Goal: Complete application form

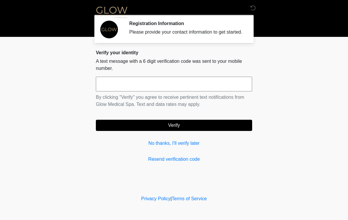
click at [132, 90] on input "text" at bounding box center [174, 84] width 156 height 15
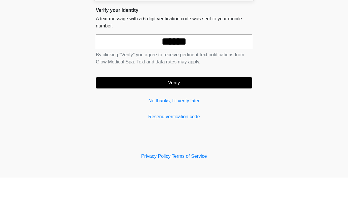
type input "******"
click at [185, 120] on button "Verify" at bounding box center [174, 125] width 156 height 11
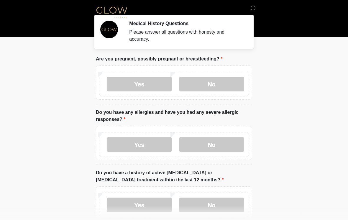
click at [204, 79] on label "No" at bounding box center [211, 84] width 65 height 15
click at [211, 141] on label "No" at bounding box center [211, 144] width 65 height 15
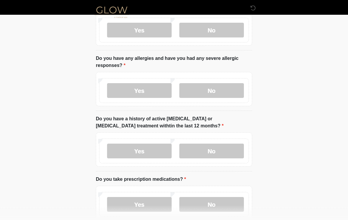
scroll to position [54, 0]
click at [212, 204] on label "No" at bounding box center [211, 204] width 65 height 15
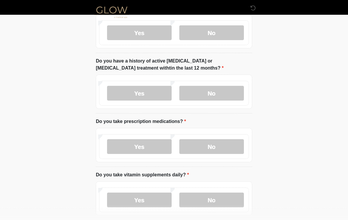
scroll to position [112, 0]
click at [212, 86] on label "No" at bounding box center [211, 92] width 65 height 15
click at [219, 195] on label "No" at bounding box center [211, 199] width 65 height 15
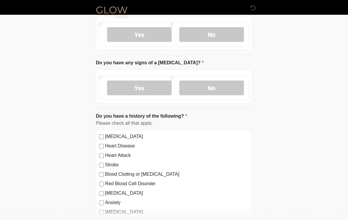
scroll to position [278, 0]
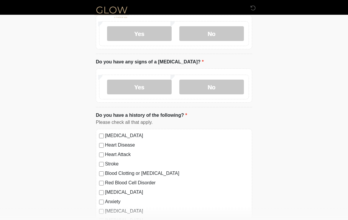
click at [213, 88] on label "No" at bounding box center [211, 87] width 65 height 15
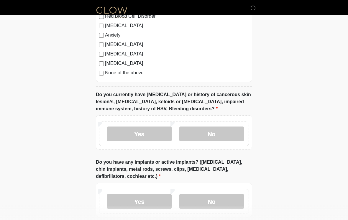
scroll to position [441, 0]
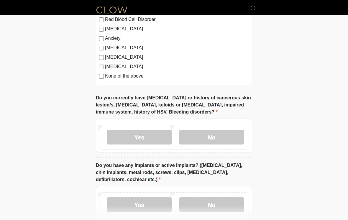
click at [133, 76] on label "None of the above" at bounding box center [177, 76] width 144 height 7
click at [212, 134] on label "No" at bounding box center [211, 137] width 65 height 15
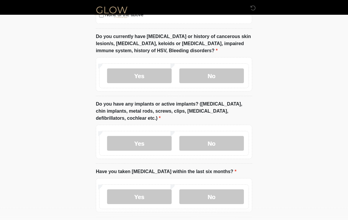
click at [210, 142] on label "No" at bounding box center [211, 143] width 65 height 15
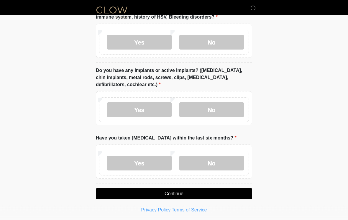
scroll to position [537, 0]
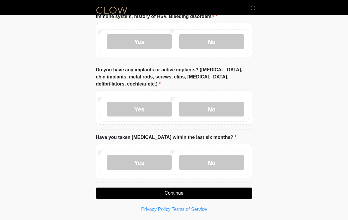
click at [211, 156] on label "No" at bounding box center [211, 162] width 65 height 15
click at [208, 191] on button "Continue" at bounding box center [174, 192] width 156 height 11
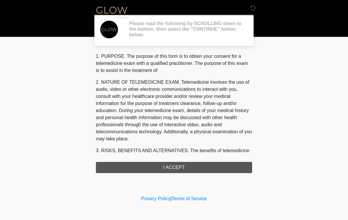
scroll to position [0, 0]
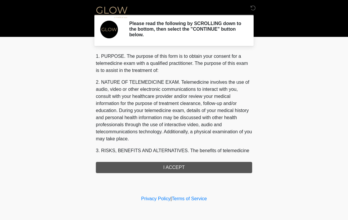
click at [202, 165] on div "1. PURPOSE. The purpose of this form is to obtain your consent for a telemedici…" at bounding box center [174, 113] width 156 height 120
click at [161, 168] on div "1. PURPOSE. The purpose of this form is to obtain your consent for a telemedici…" at bounding box center [174, 113] width 156 height 120
click at [171, 164] on div "1. PURPOSE. The purpose of this form is to obtain your consent for a telemedici…" at bounding box center [174, 113] width 156 height 120
click at [179, 167] on div "1. PURPOSE. The purpose of this form is to obtain your consent for a telemedici…" at bounding box center [174, 113] width 156 height 120
click at [161, 168] on div "1. PURPOSE. The purpose of this form is to obtain your consent for a telemedici…" at bounding box center [174, 113] width 156 height 120
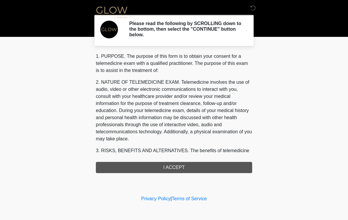
click at [161, 168] on div "1. PURPOSE. The purpose of this form is to obtain your consent for a telemedici…" at bounding box center [174, 113] width 156 height 120
click at [154, 171] on div "1. PURPOSE. The purpose of this form is to obtain your consent for a telemedici…" at bounding box center [174, 113] width 156 height 120
click at [151, 163] on div "1. PURPOSE. The purpose of this form is to obtain your consent for a telemedici…" at bounding box center [174, 113] width 156 height 120
click at [156, 166] on div "1. PURPOSE. The purpose of this form is to obtain your consent for a telemedici…" at bounding box center [174, 113] width 156 height 120
click at [228, 27] on h2 "Please read the following by SCROLLING down to the bottom, then select the "CON…" at bounding box center [186, 29] width 114 height 17
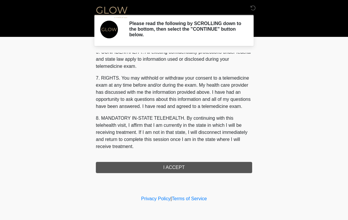
scroll to position [240, 0]
click at [186, 164] on button "I ACCEPT" at bounding box center [174, 167] width 156 height 11
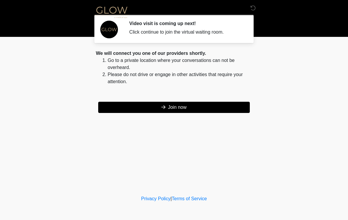
click at [188, 107] on button "Join now" at bounding box center [173, 107] width 151 height 11
